Goal: Information Seeking & Learning: Find specific fact

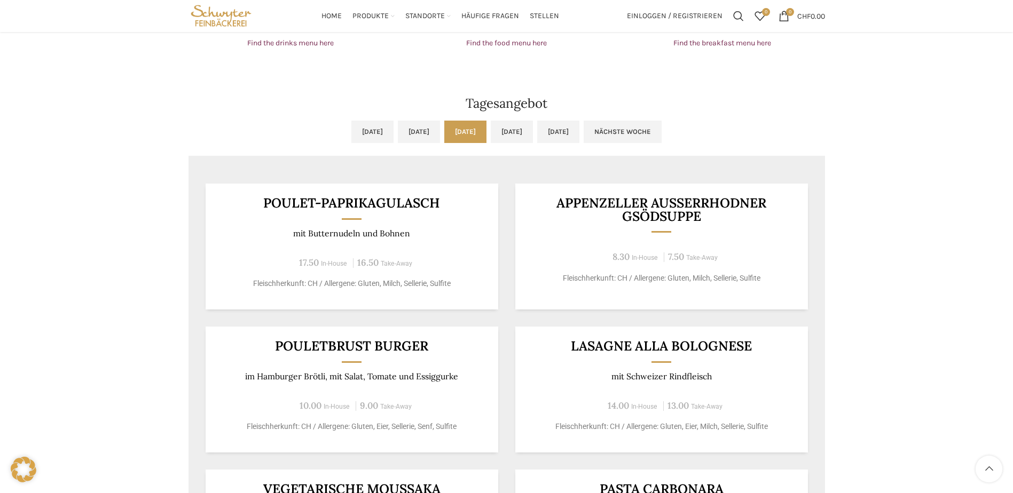
scroll to position [801, 0]
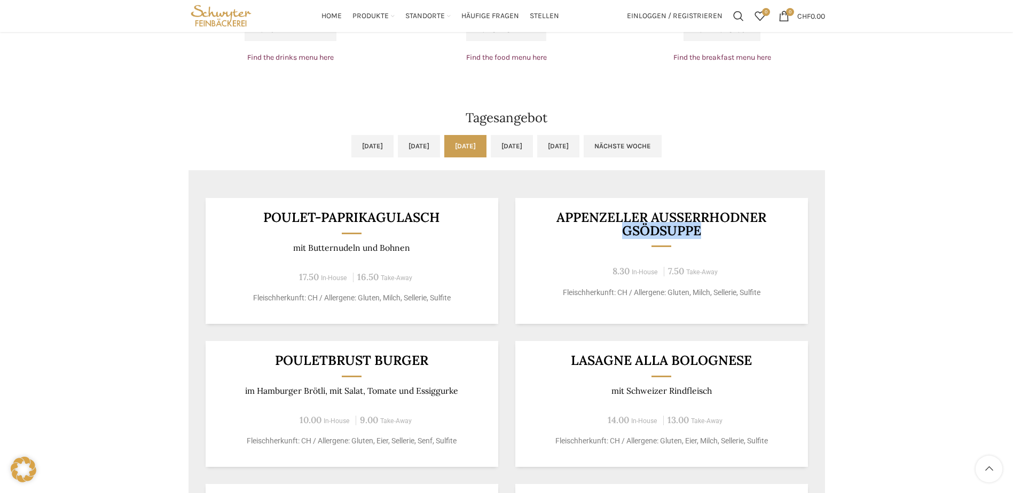
drag, startPoint x: 623, startPoint y: 230, endPoint x: 703, endPoint y: 229, distance: 80.1
click at [703, 229] on h3 "Appenzeller Ausserrhodner Gsödsuppe" at bounding box center [661, 224] width 266 height 26
copy h3 "Gsödsuppe"
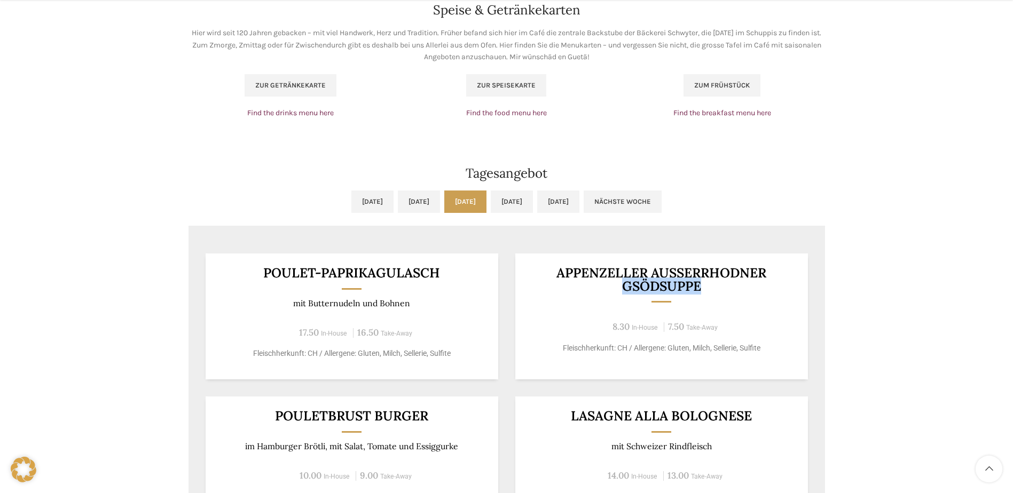
scroll to position [799, 0]
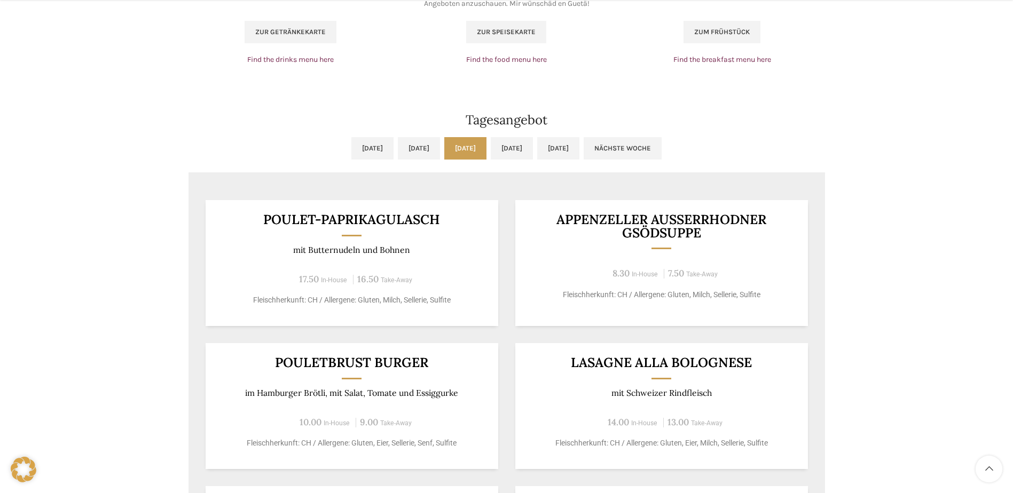
click at [631, 283] on div "Appenzeller Ausserrhodner Gsödsuppe 8.30 In-House 7.50 Take-Away Fleischherkunf…" at bounding box center [661, 263] width 293 height 126
drag, startPoint x: 625, startPoint y: 236, endPoint x: 707, endPoint y: 234, distance: 81.2
click at [707, 234] on h3 "Appenzeller Ausserrhodner Gsödsuppe" at bounding box center [661, 226] width 266 height 26
drag, startPoint x: 707, startPoint y: 234, endPoint x: 673, endPoint y: 236, distance: 33.7
click at [673, 236] on h3 "Appenzeller Ausserrhodner Gsödsuppe" at bounding box center [661, 226] width 266 height 26
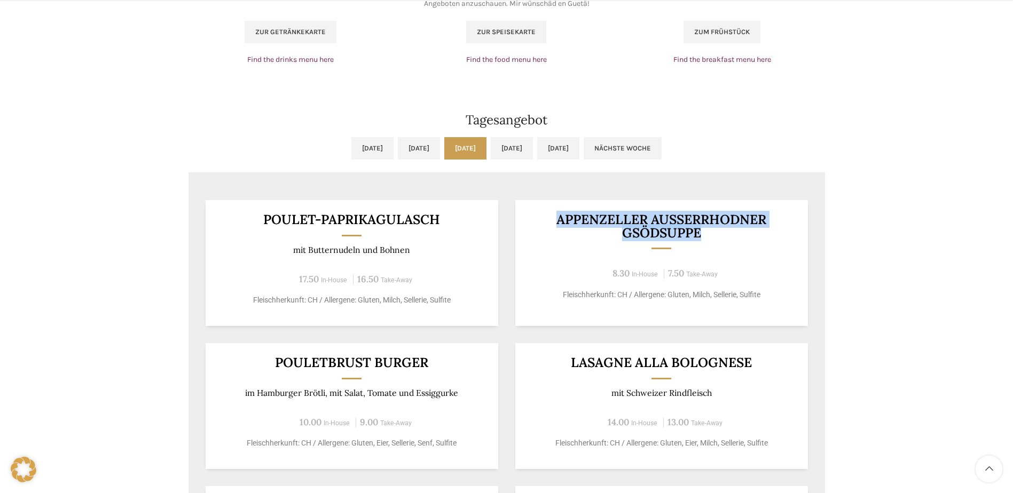
drag, startPoint x: 557, startPoint y: 219, endPoint x: 769, endPoint y: 226, distance: 212.1
click at [769, 226] on h3 "Appenzeller Ausserrhodner Gsödsuppe" at bounding box center [661, 226] width 266 height 26
drag, startPoint x: 769, startPoint y: 226, endPoint x: 757, endPoint y: 229, distance: 12.6
click at [757, 229] on h3 "Appenzeller Ausserrhodner Gsödsuppe" at bounding box center [661, 226] width 266 height 26
